Goal: Information Seeking & Learning: Learn about a topic

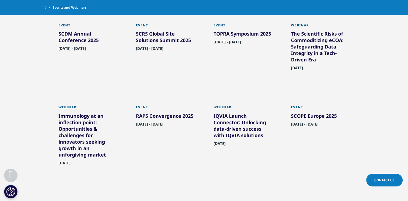
scroll to position [431, 0]
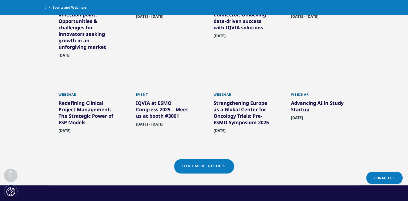
click at [212, 165] on link "Load More Results" at bounding box center [204, 165] width 60 height 13
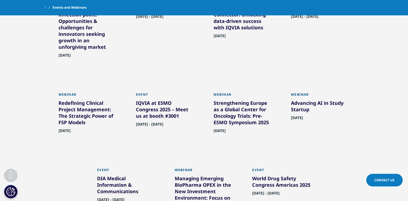
click at [77, 107] on div "Redefining Clinical Project Management: The Strategic Power of FSP Models" at bounding box center [88, 114] width 59 height 28
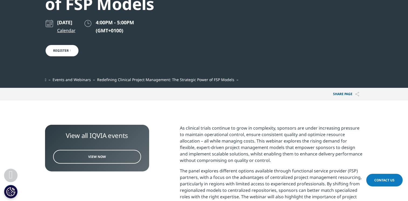
scroll to position [216, 0]
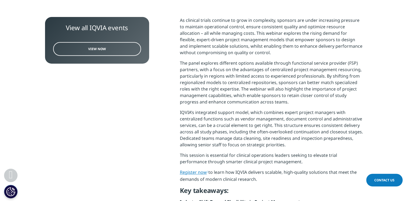
click at [97, 48] on span "View Now" at bounding box center [97, 49] width 18 height 5
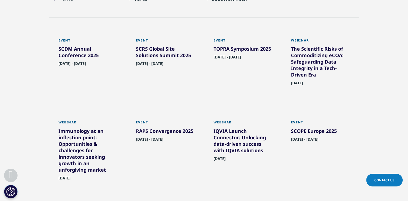
scroll to position [216, 0]
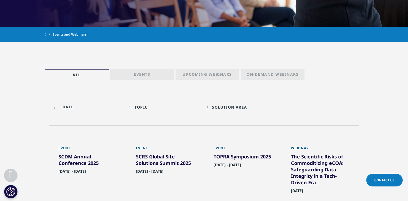
click at [219, 74] on p "Upcoming Webinars" at bounding box center [207, 76] width 49 height 8
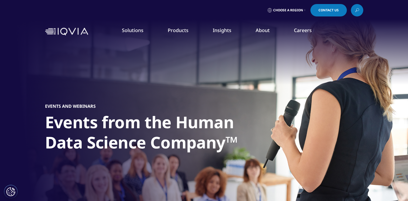
click at [117, 122] on link "MedTech" at bounding box center [156, 119] width 96 height 6
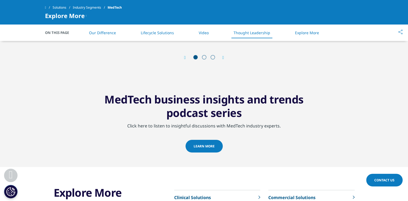
scroll to position [971, 0]
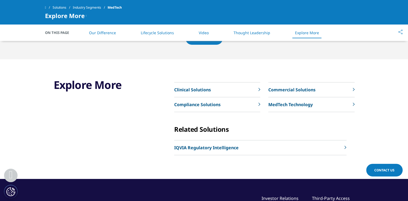
click at [220, 90] on link "Clinical Solutions" at bounding box center [217, 90] width 86 height 15
